Goal: Obtain resource: Download file/media

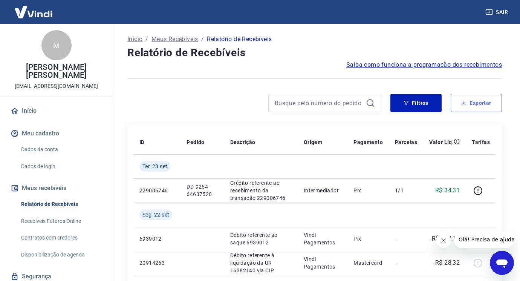
click at [470, 104] on button "Exportar" at bounding box center [476, 103] width 51 height 18
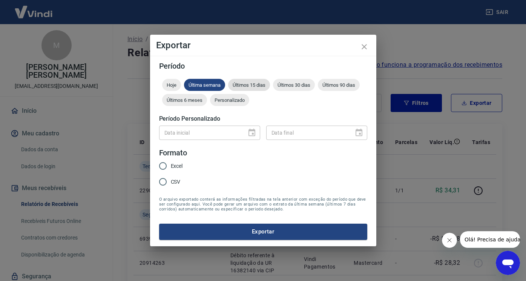
click at [242, 87] on span "Últimos 15 dias" at bounding box center [249, 85] width 42 height 6
click at [164, 167] on input "Excel" at bounding box center [163, 166] width 16 height 16
radio input "true"
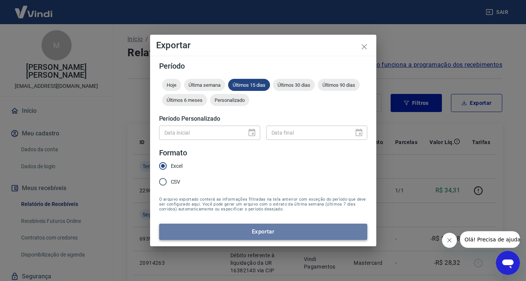
click at [235, 231] on button "Exportar" at bounding box center [263, 232] width 208 height 16
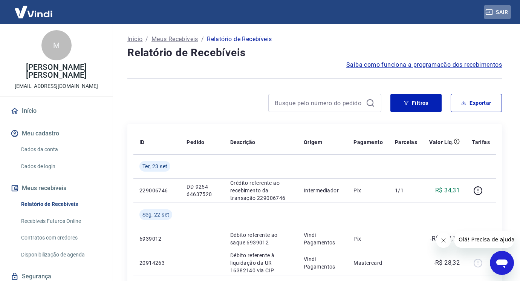
click at [504, 11] on button "Sair" at bounding box center [497, 12] width 27 height 14
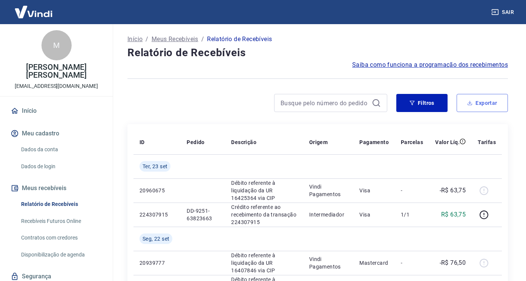
click at [467, 105] on icon "button" at bounding box center [469, 102] width 5 height 5
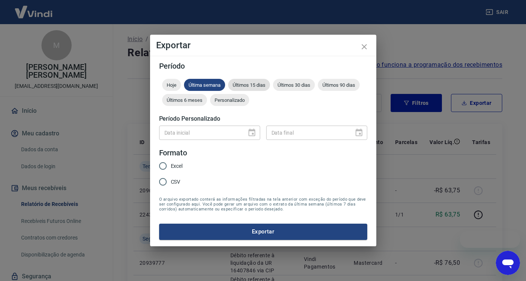
click at [240, 79] on div "Últimos 15 dias" at bounding box center [249, 85] width 42 height 12
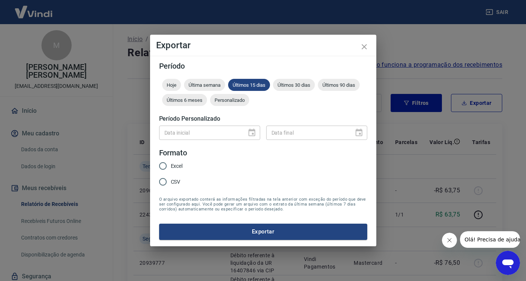
click at [176, 163] on span "Excel" at bounding box center [177, 166] width 12 height 8
click at [171, 163] on input "Excel" at bounding box center [163, 166] width 16 height 16
radio input "true"
click at [212, 223] on form "Período Hoje Última semana Últimos 15 dias Últimos 30 dias Últimos 90 dias Últi…" at bounding box center [263, 150] width 208 height 177
click at [215, 227] on button "Exportar" at bounding box center [263, 232] width 208 height 16
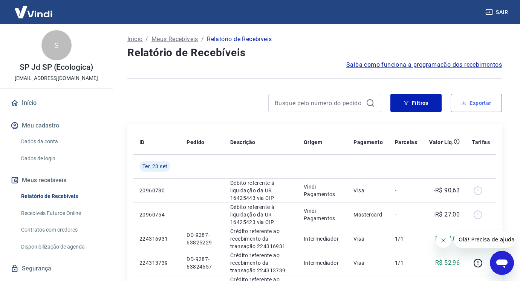
click at [462, 106] on button "Exportar" at bounding box center [476, 103] width 51 height 18
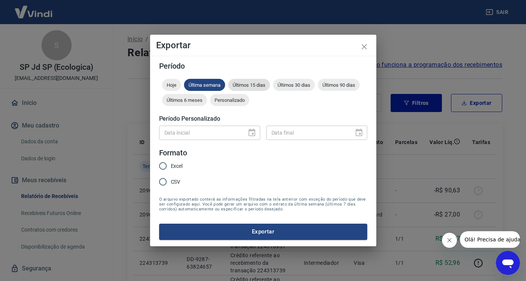
click at [259, 87] on span "Últimos 15 dias" at bounding box center [249, 85] width 42 height 6
click at [166, 166] on input "Excel" at bounding box center [163, 166] width 16 height 16
radio input "true"
click at [227, 231] on button "Exportar" at bounding box center [263, 232] width 208 height 16
